Goal: Task Accomplishment & Management: Manage account settings

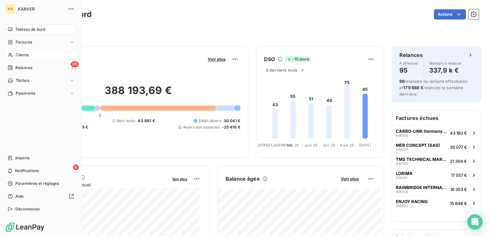
click at [24, 53] on span "Clients" at bounding box center [22, 55] width 13 height 6
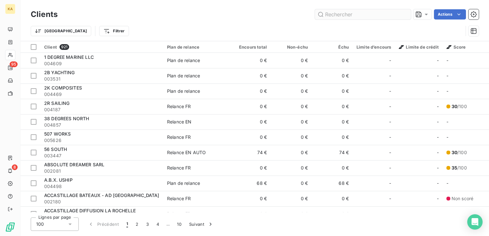
click at [342, 15] on input "text" at bounding box center [363, 14] width 96 height 10
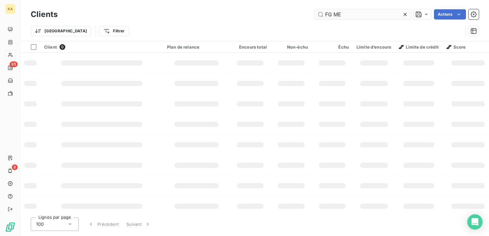
type input "FG MER"
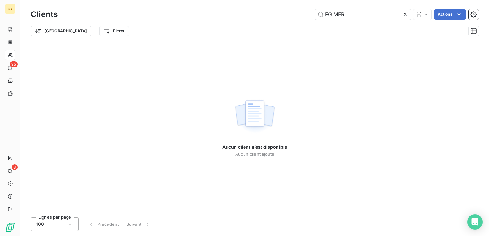
drag, startPoint x: 351, startPoint y: 15, endPoint x: 294, endPoint y: 14, distance: 57.0
click at [294, 14] on div "FG MER Actions" at bounding box center [272, 14] width 414 height 10
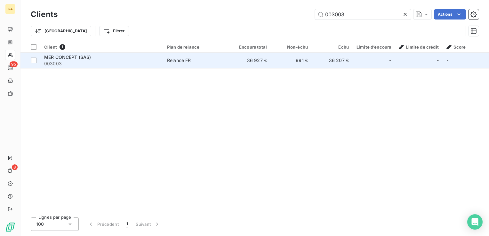
type input "003003"
click at [84, 61] on span "003003" at bounding box center [101, 64] width 115 height 6
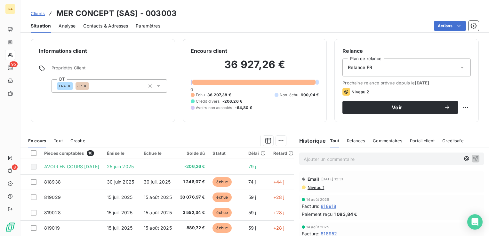
drag, startPoint x: 309, startPoint y: 160, endPoint x: 441, endPoint y: 159, distance: 131.6
click at [441, 159] on p "Ajouter un commentaire ﻿" at bounding box center [382, 159] width 157 height 8
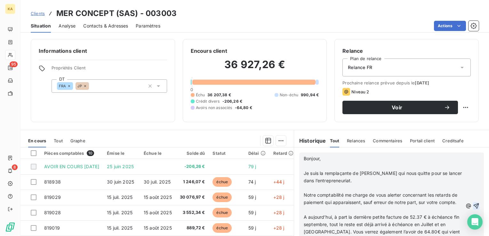
click at [473, 209] on icon "button" at bounding box center [476, 206] width 6 height 6
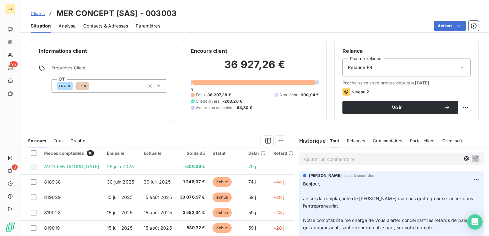
click at [38, 12] on span "Clients" at bounding box center [38, 13] width 14 height 5
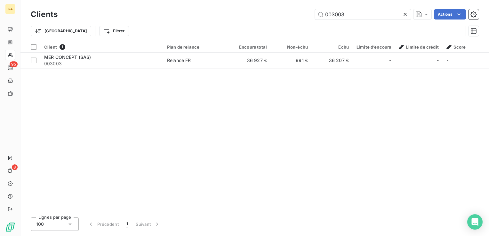
drag, startPoint x: 356, startPoint y: 15, endPoint x: 283, endPoint y: 27, distance: 74.2
click at [283, 27] on div "Clients 003003 Actions Trier Filtrer" at bounding box center [255, 24] width 448 height 33
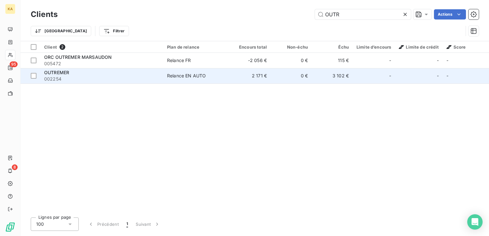
type input "OUTR"
click at [52, 74] on span "OUTREMER" at bounding box center [56, 72] width 25 height 5
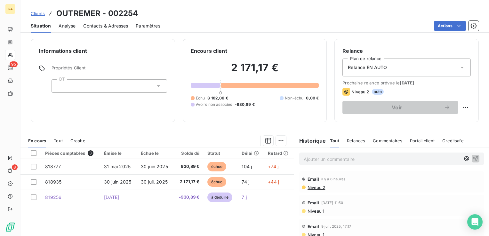
click at [39, 16] on link "Clients" at bounding box center [38, 13] width 14 height 6
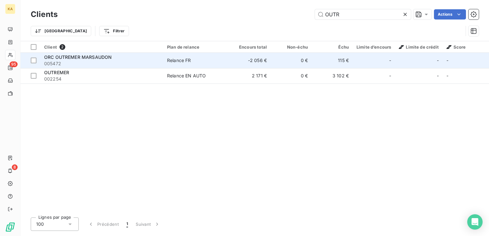
click at [72, 54] on span "ORC OUTREMER MARSAUDON" at bounding box center [78, 56] width 68 height 5
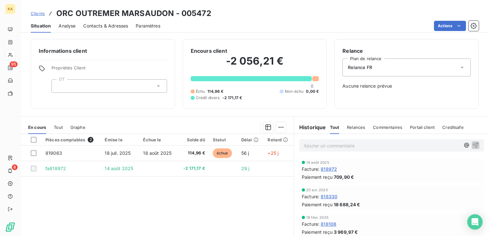
click at [35, 16] on span "Clients" at bounding box center [38, 13] width 14 height 5
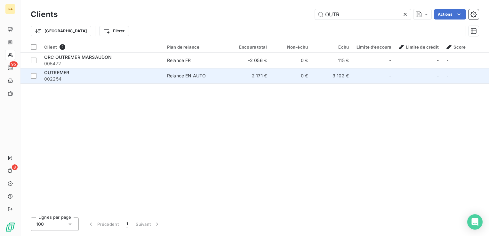
click at [54, 79] on span "002254" at bounding box center [101, 79] width 115 height 6
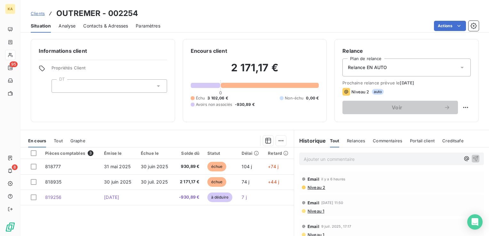
click at [43, 15] on span "Clients" at bounding box center [38, 13] width 14 height 5
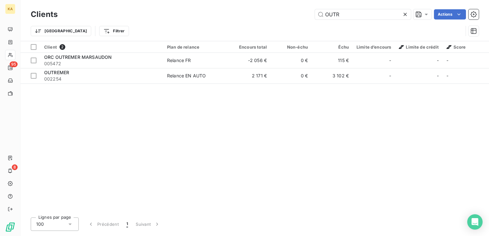
drag, startPoint x: 352, startPoint y: 14, endPoint x: 301, endPoint y: 8, distance: 51.3
click at [301, 8] on div "Clients OUTR Actions" at bounding box center [255, 14] width 448 height 13
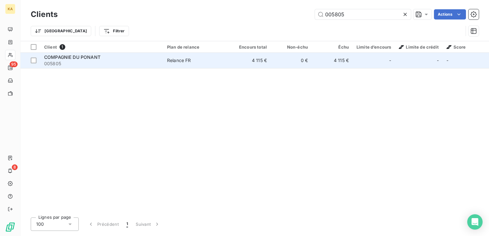
type input "005805"
click at [89, 58] on span "COMPAGNIE DU PONANT" at bounding box center [72, 56] width 56 height 5
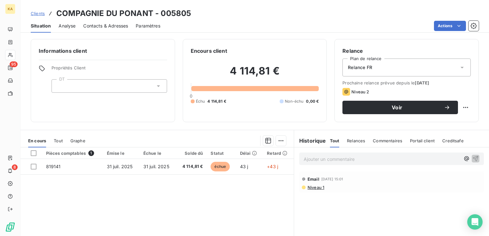
click at [459, 66] on icon at bounding box center [462, 67] width 6 height 6
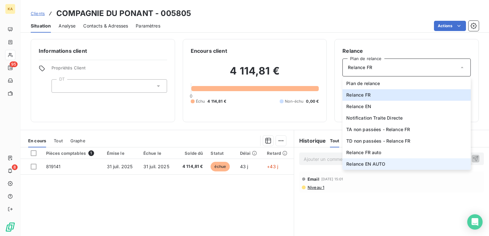
click at [369, 163] on span "Relance EN AUTO" at bounding box center [366, 164] width 39 height 6
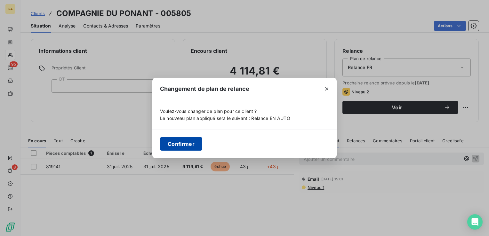
click at [180, 143] on button "Confirmer" at bounding box center [181, 143] width 42 height 13
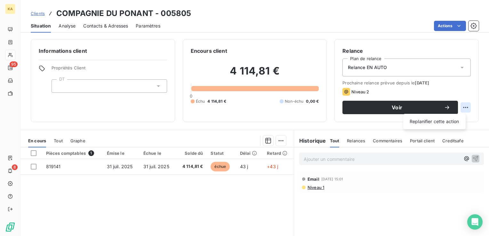
click at [459, 107] on html "KA 95 8 Clients COMPAGNIE DU PONANT - 005805 Situation Analyse Contacts & Adres…" at bounding box center [244, 118] width 489 height 236
click at [445, 120] on div "Replanifier cette action" at bounding box center [434, 122] width 57 height 10
select select "8"
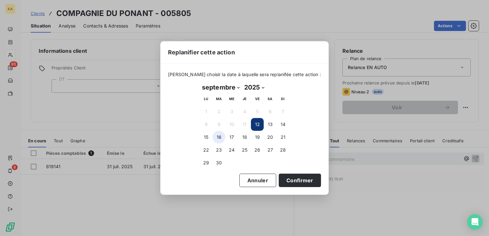
click at [218, 137] on button "16" at bounding box center [219, 137] width 13 height 13
click at [286, 181] on button "Confirmer" at bounding box center [300, 180] width 42 height 13
